Goal: Transaction & Acquisition: Register for event/course

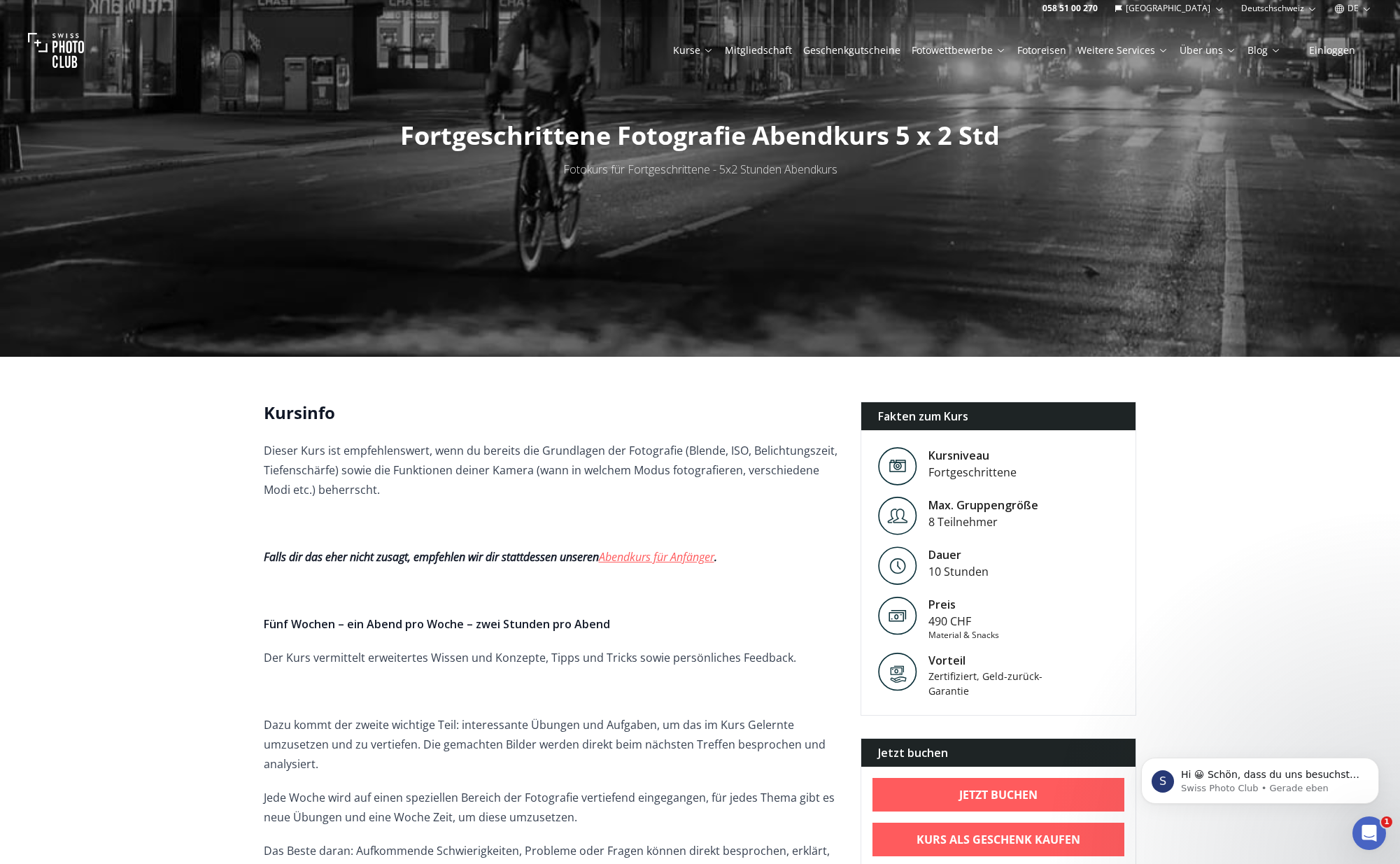
scroll to position [70, 0]
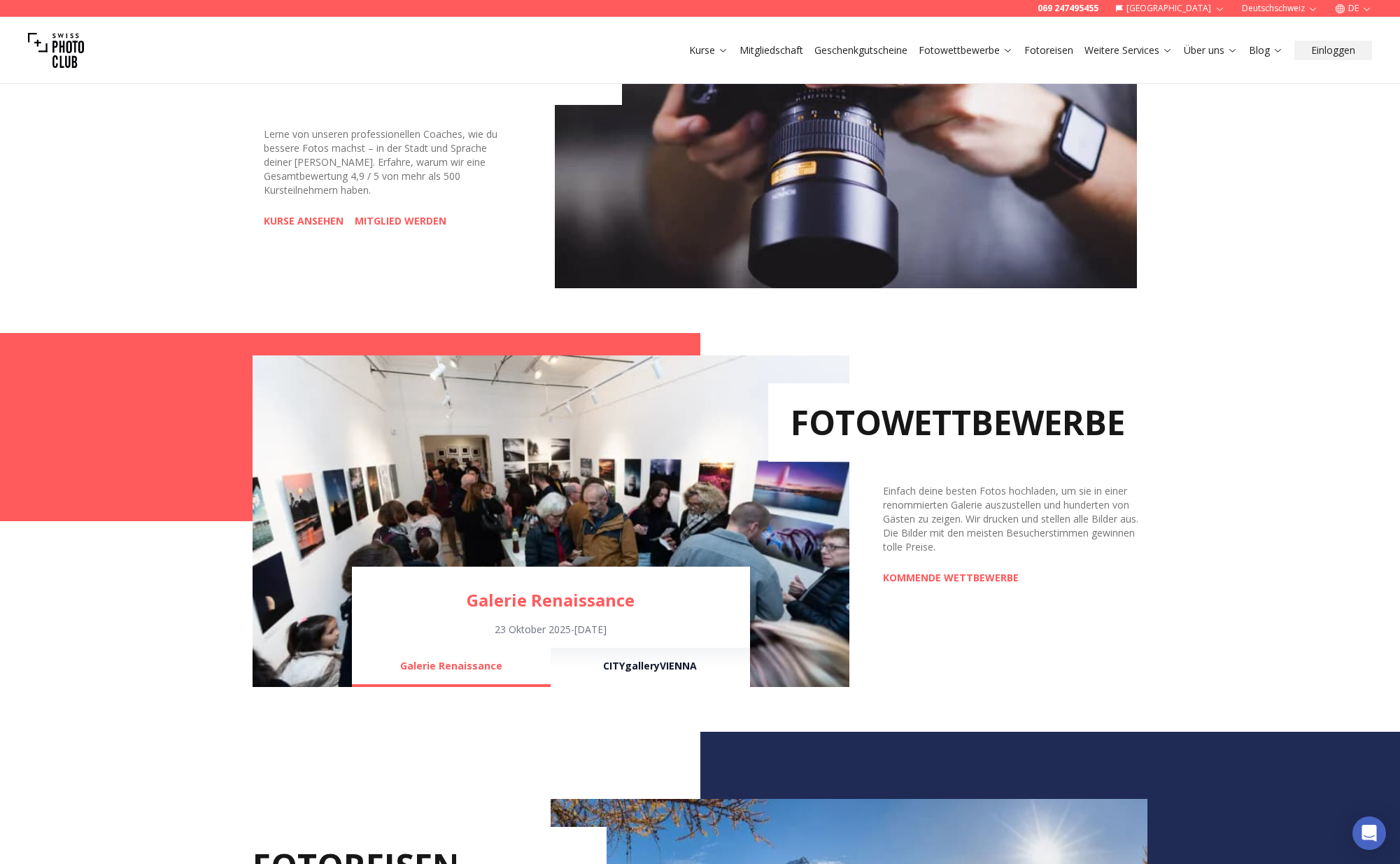
scroll to position [769, 0]
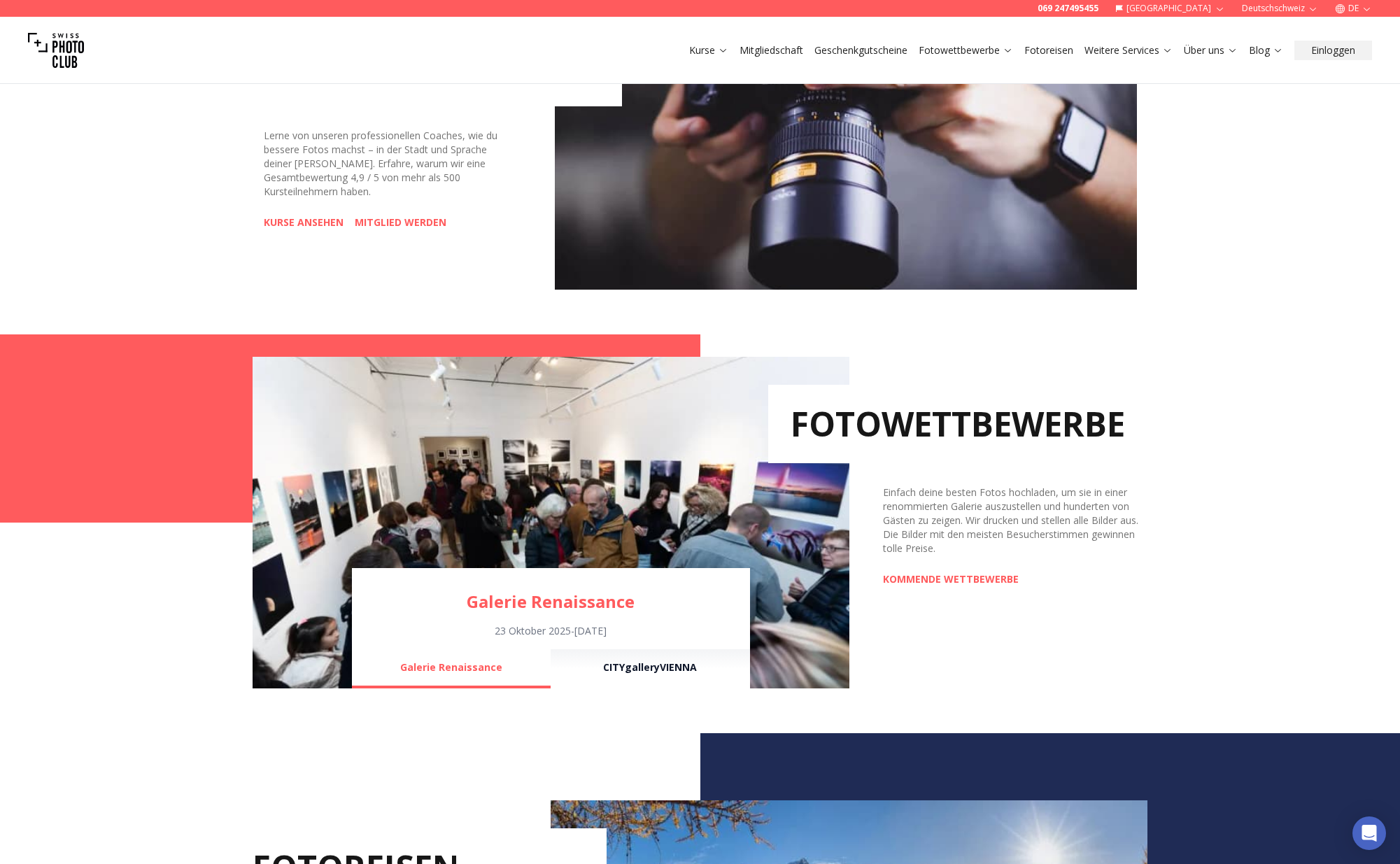
click at [306, 216] on link "KURSE ANSEHEN" at bounding box center [303, 222] width 79 height 14
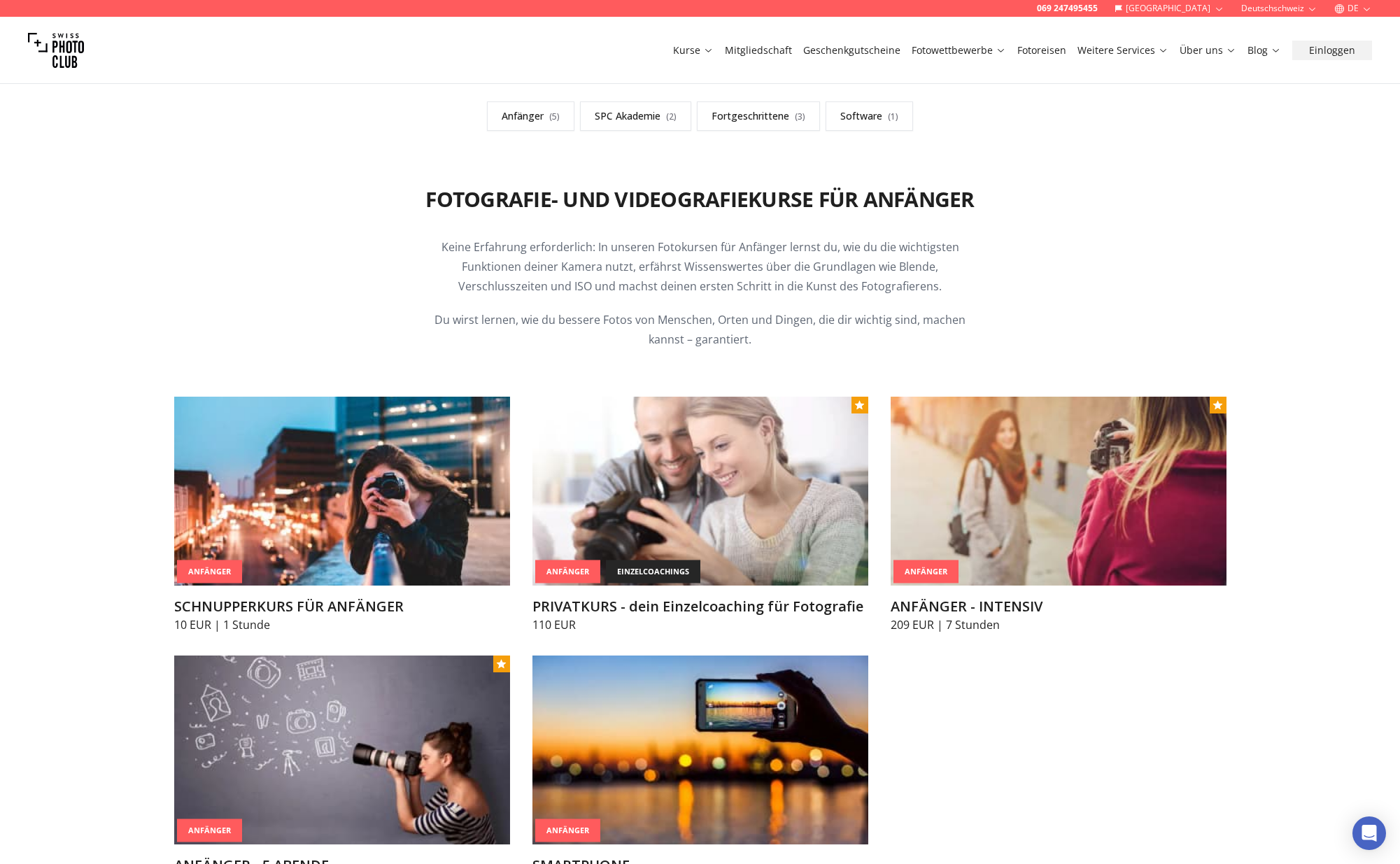
scroll to position [490, 0]
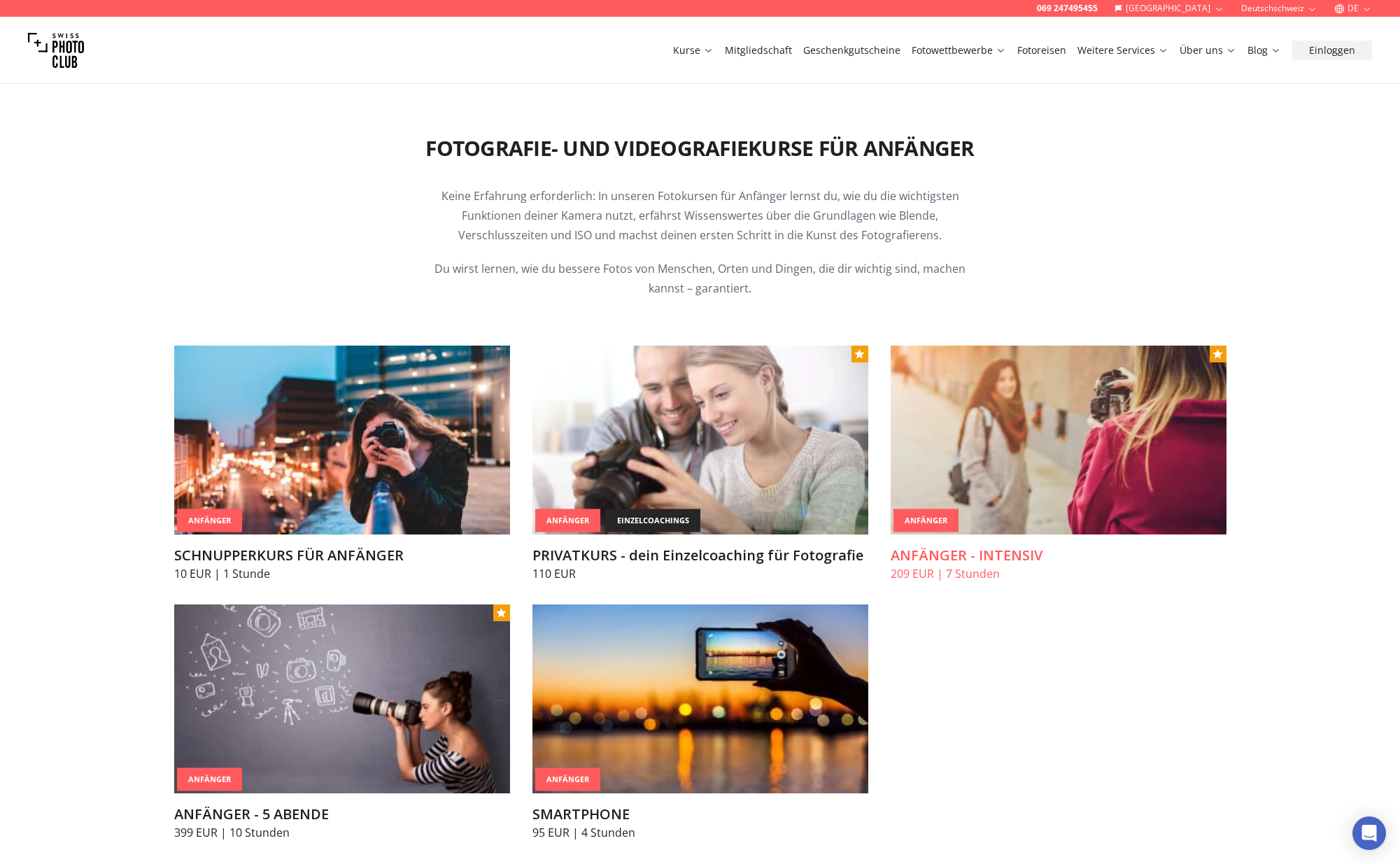
click at [1041, 481] on img at bounding box center [1058, 439] width 336 height 188
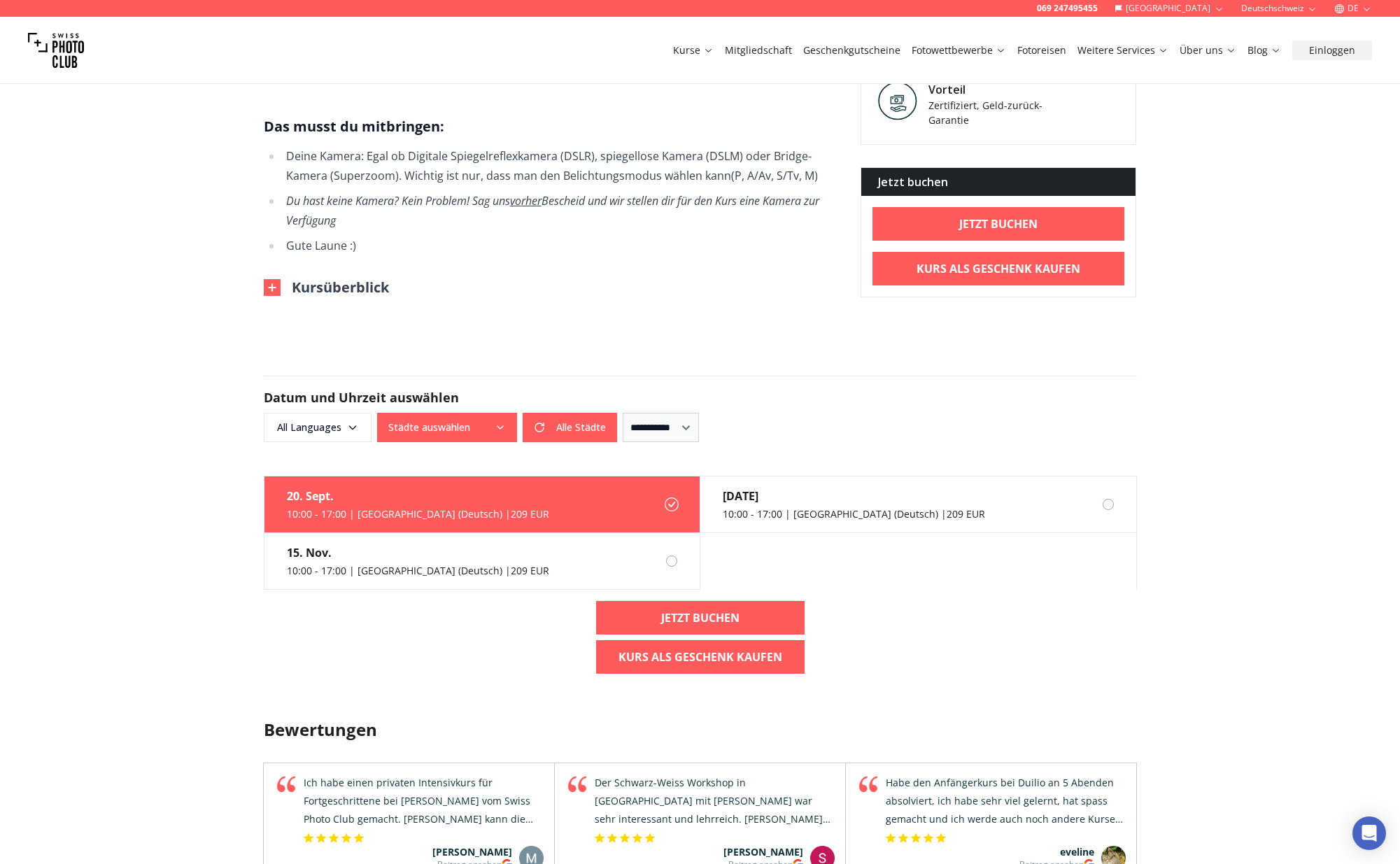
scroll to position [1259, 0]
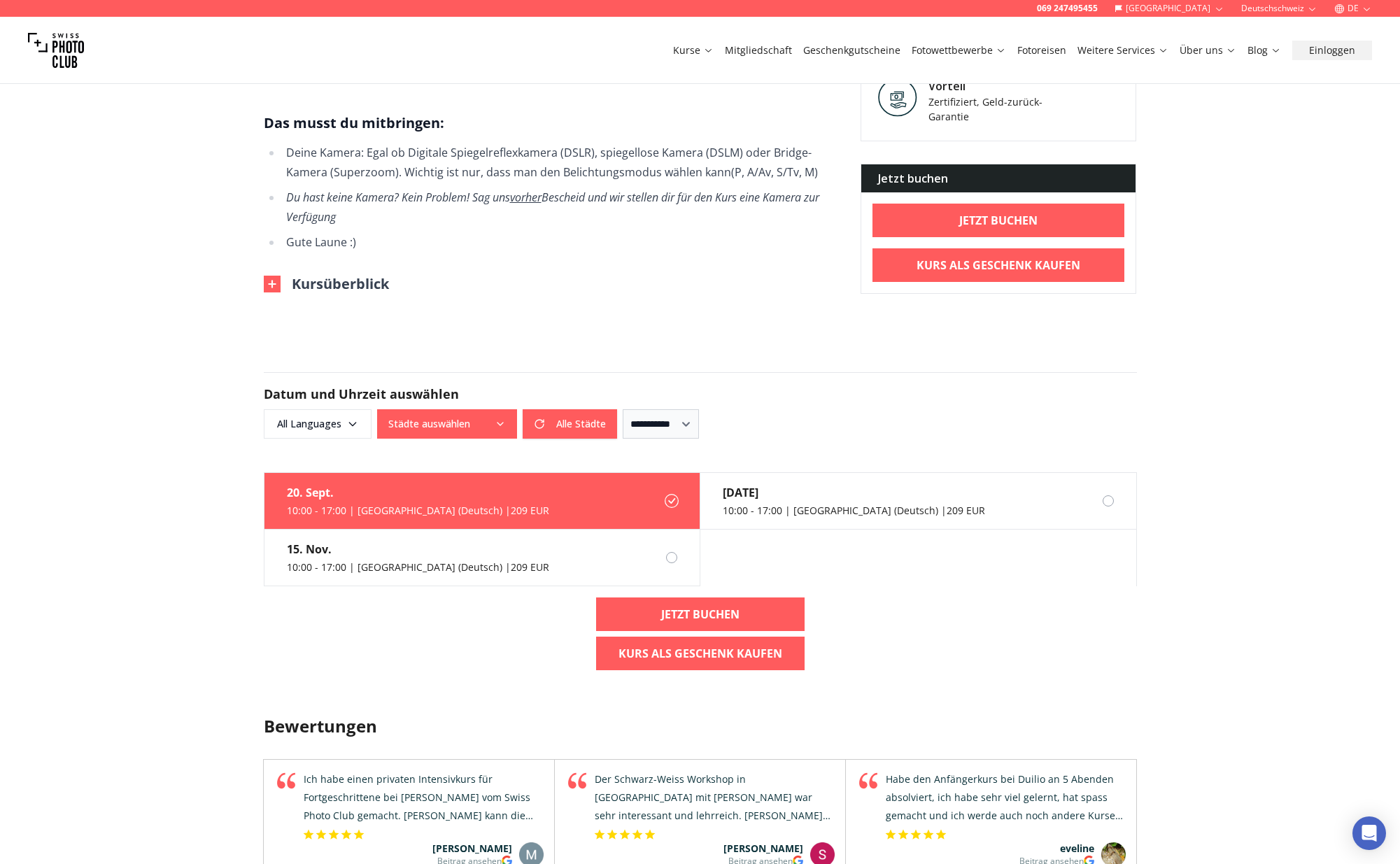
click at [273, 283] on img at bounding box center [273, 284] width 17 height 17
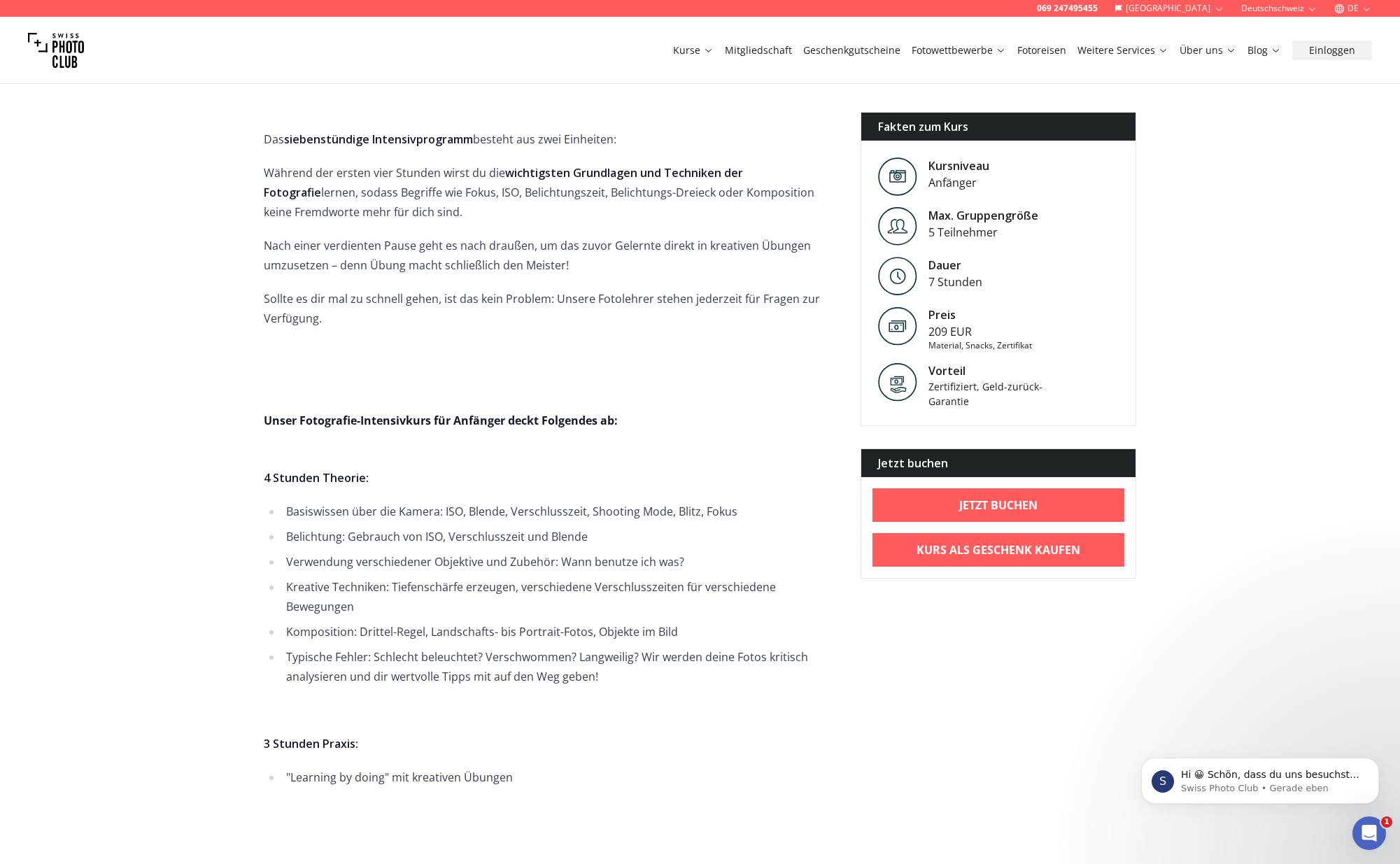
scroll to position [0, 0]
